Goal: Information Seeking & Learning: Learn about a topic

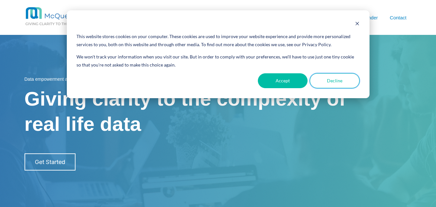
click at [341, 85] on button "Decline" at bounding box center [335, 80] width 50 height 15
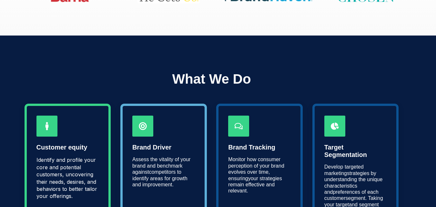
scroll to position [323, 0]
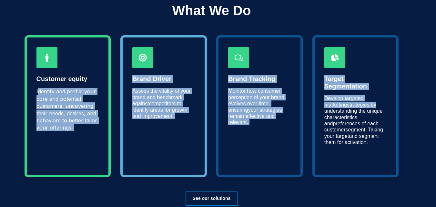
drag, startPoint x: 42, startPoint y: 86, endPoint x: 411, endPoint y: 106, distance: 369.5
click at [411, 106] on div "What We Do Customer equity Identify and profile your core and potential custome…" at bounding box center [218, 102] width 387 height 206
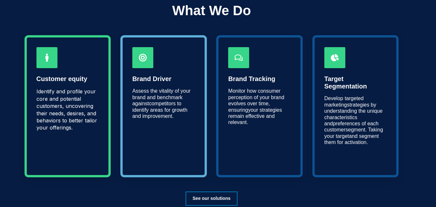
click at [383, 115] on p "Develop targeted marketing strategies by understanding the unique characteristi…" at bounding box center [355, 120] width 63 height 50
click at [422, 120] on div "What We Do Customer equity Identify and profile your core and potential custome…" at bounding box center [218, 102] width 436 height 270
click at [405, 150] on div "What We Do Customer equity Identify and profile your core and potential custome…" at bounding box center [218, 102] width 436 height 270
drag, startPoint x: 123, startPoint y: 129, endPoint x: 115, endPoint y: 129, distance: 8.7
click at [121, 129] on section "Brand Driver Assess the vitality of your brand and benchmark against competitor…" at bounding box center [163, 106] width 87 height 142
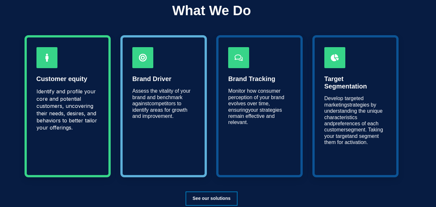
click at [101, 126] on section "Customer equity Identify and profile your core and potential customers, uncover…" at bounding box center [68, 106] width 87 height 142
click at [76, 88] on p "Identify and profile your core and potential customers, uncovering their needs,…" at bounding box center [67, 109] width 63 height 43
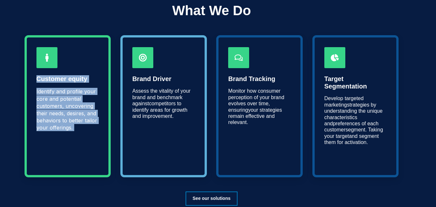
drag, startPoint x: 108, startPoint y: 76, endPoint x: 136, endPoint y: 81, distance: 28.2
click at [135, 80] on div "Customer equity Identify and profile your core and potential customers, uncover…" at bounding box center [212, 106] width 374 height 142
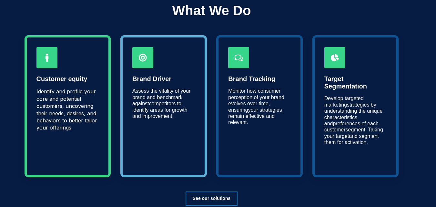
drag, startPoint x: 125, startPoint y: 121, endPoint x: 125, endPoint y: 144, distance: 23.6
click at [125, 139] on section "Brand Driver Assess the vitality of your brand and benchmark against competitor…" at bounding box center [163, 106] width 87 height 142
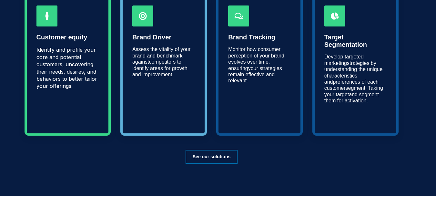
scroll to position [484, 0]
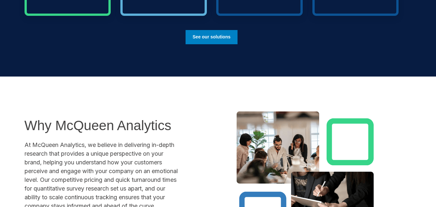
click at [215, 37] on link "See our solutions" at bounding box center [212, 37] width 52 height 14
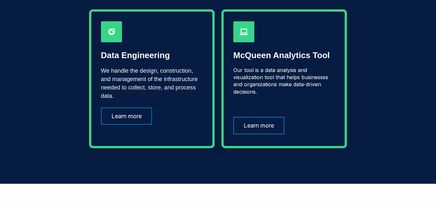
scroll to position [97, 0]
